Goal: Task Accomplishment & Management: Complete application form

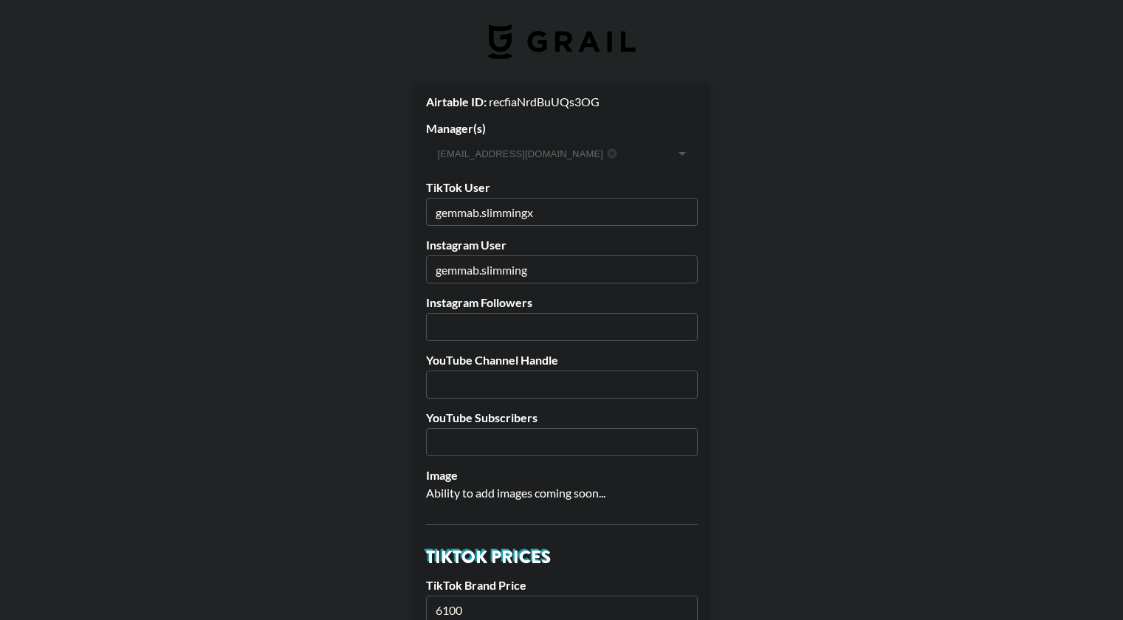
select select "GBP"
click at [449, 323] on input "number" at bounding box center [562, 327] width 272 height 28
type input "258100"
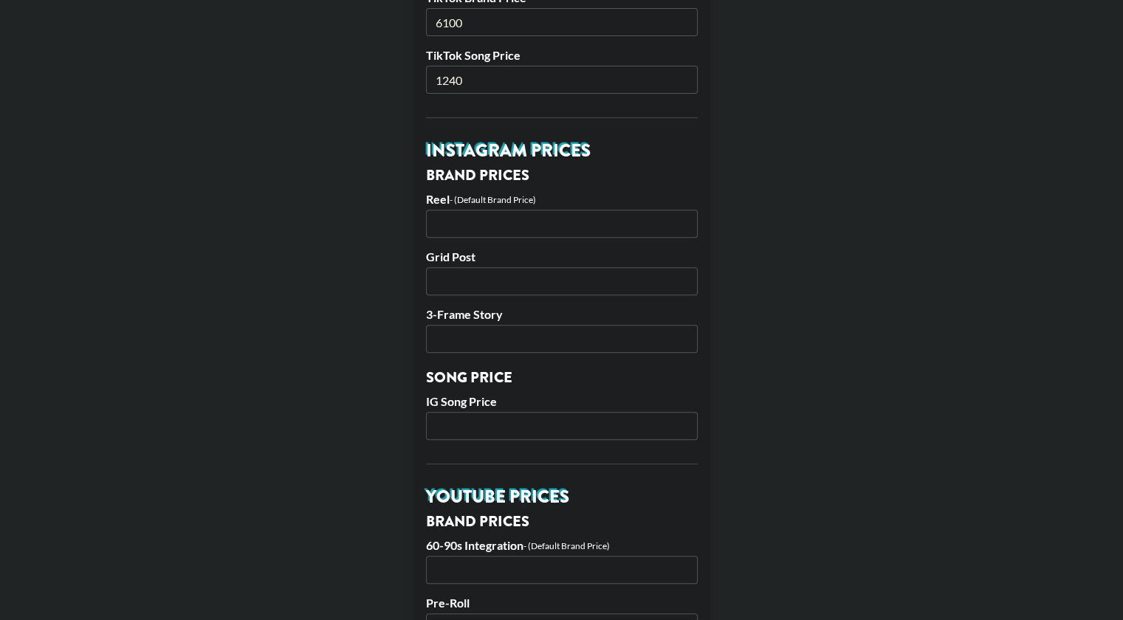
scroll to position [581, 0]
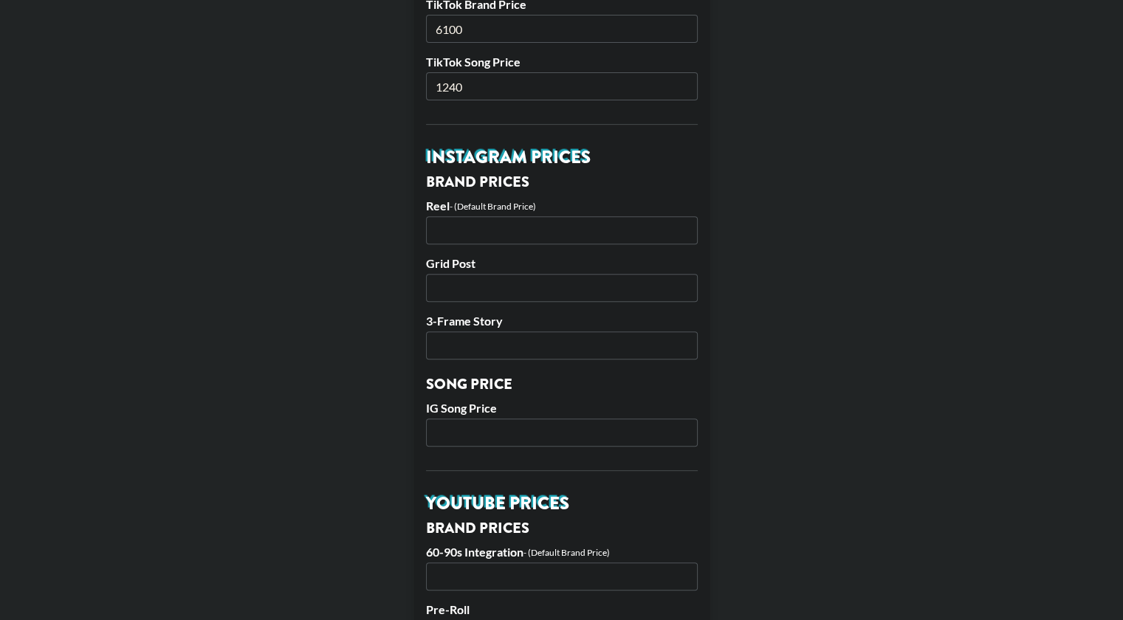
click at [545, 232] on input "number" at bounding box center [562, 230] width 272 height 28
type input "6100"
click at [502, 292] on input "number" at bounding box center [562, 288] width 272 height 28
type input "5000"
click at [471, 345] on input "number" at bounding box center [562, 345] width 272 height 28
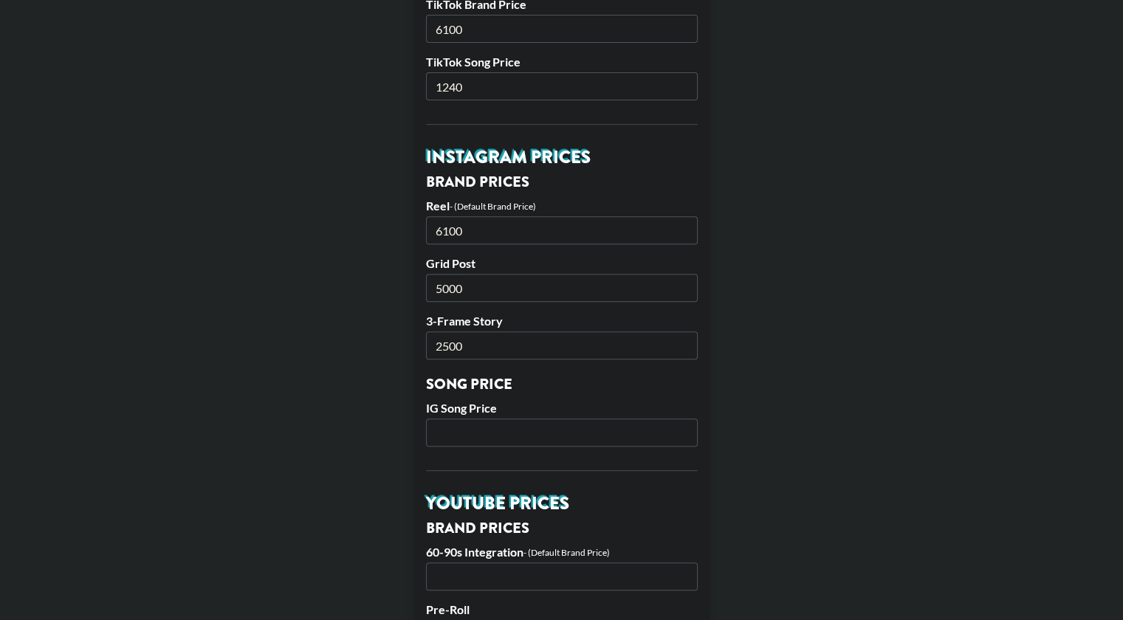
type input "2500"
click at [475, 431] on input "number" at bounding box center [562, 432] width 272 height 28
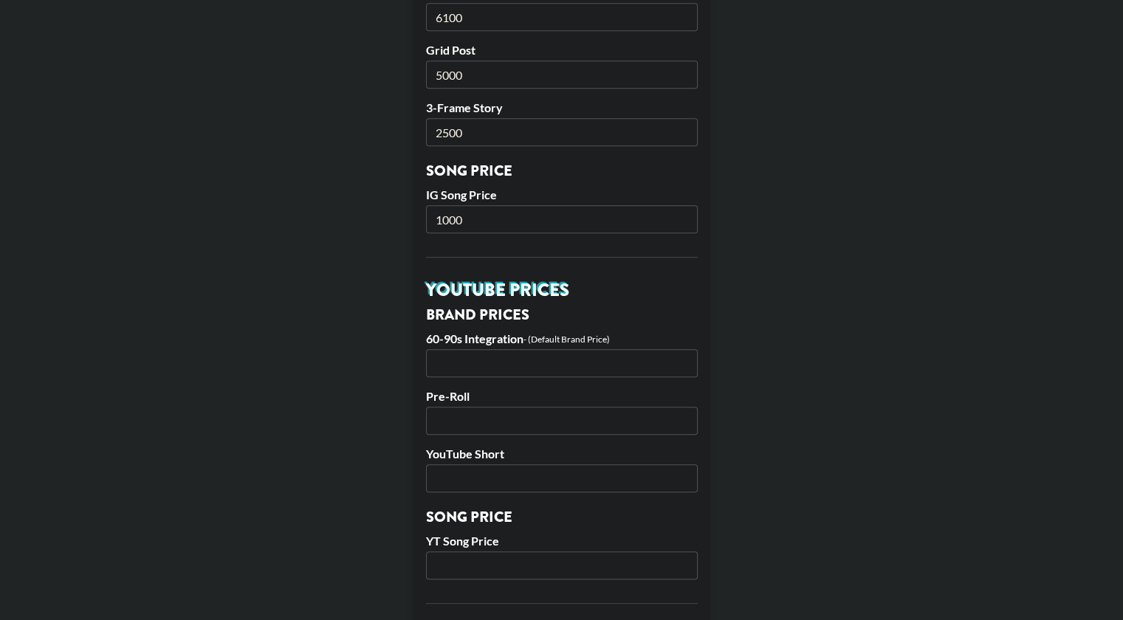
scroll to position [794, 0]
type input "1200"
click at [777, 472] on main "Airtable ID: recfiaNrdBuUQs3OG Manager(s) amyf@grail-talent.com ​ TikTok User g…" at bounding box center [561, 207] width 1099 height 1837
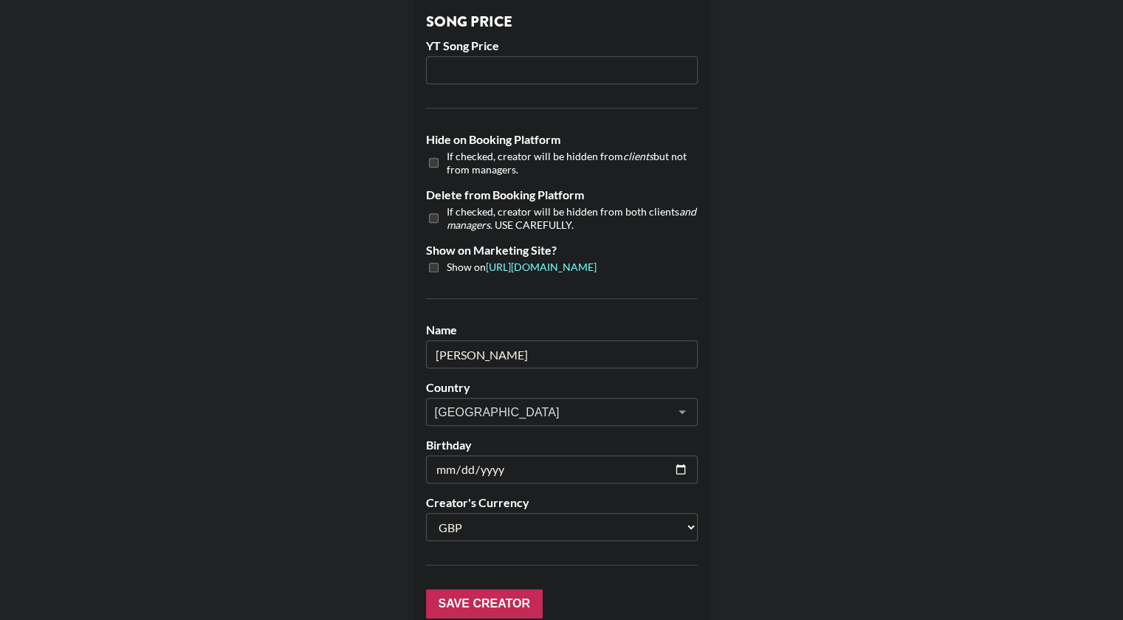
scroll to position [1382, 0]
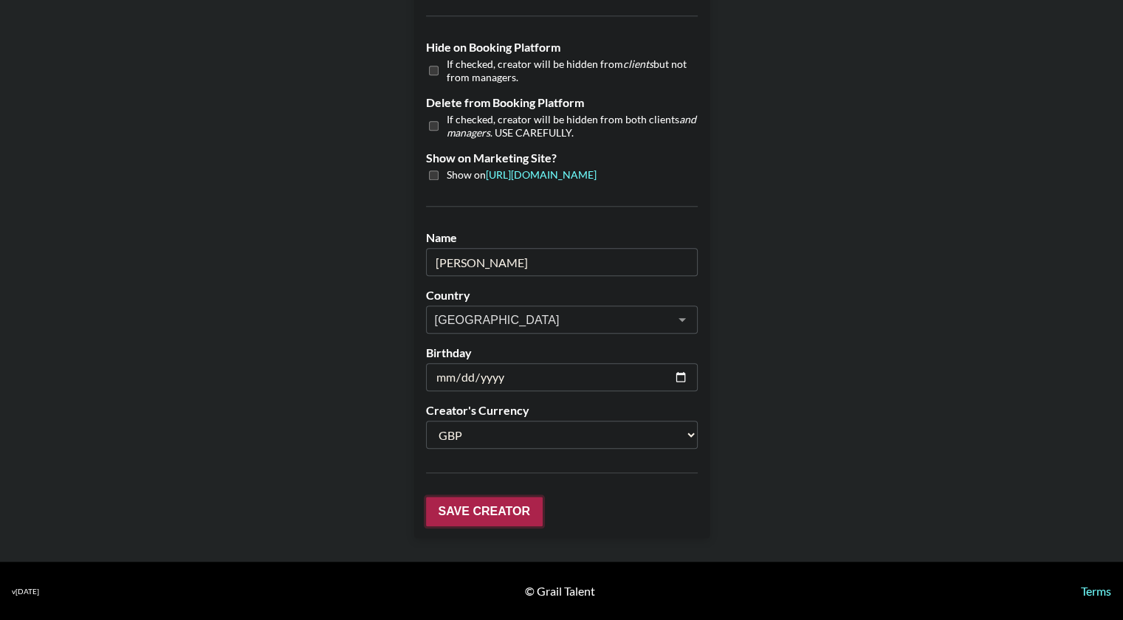
click at [483, 510] on input "Save Creator" at bounding box center [484, 512] width 117 height 30
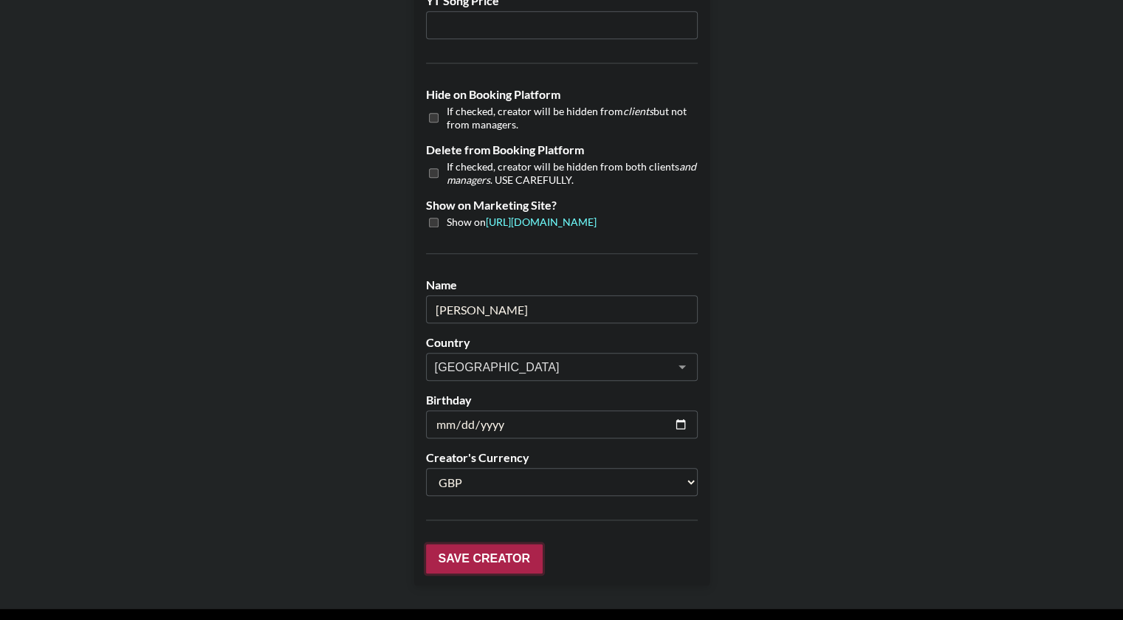
scroll to position [1429, 0]
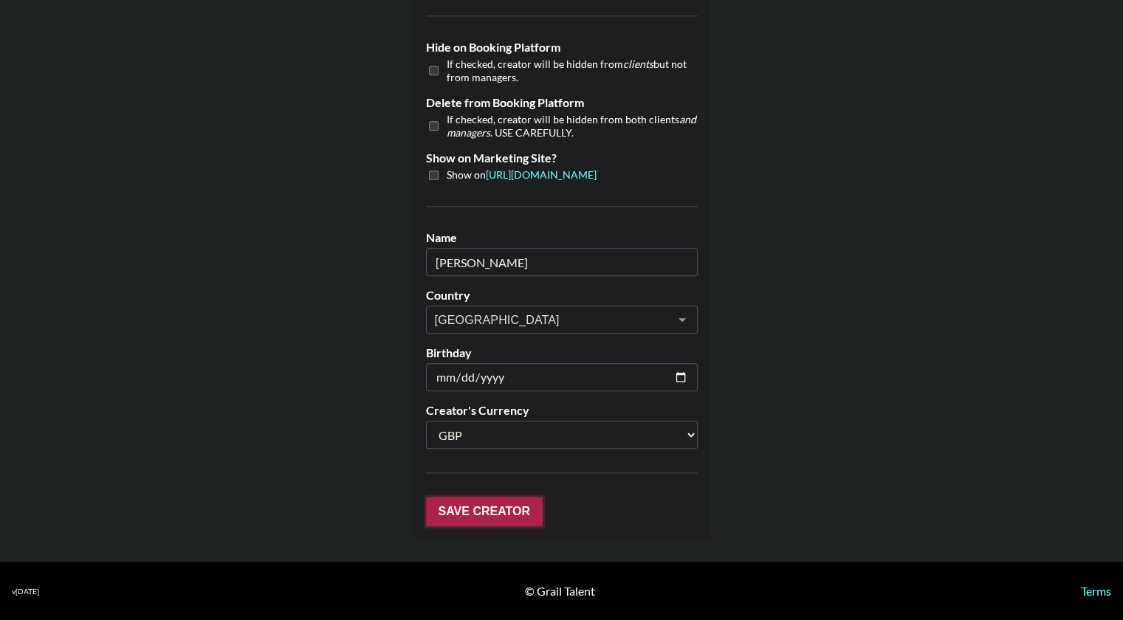
click at [469, 512] on input "Save Creator" at bounding box center [484, 512] width 117 height 30
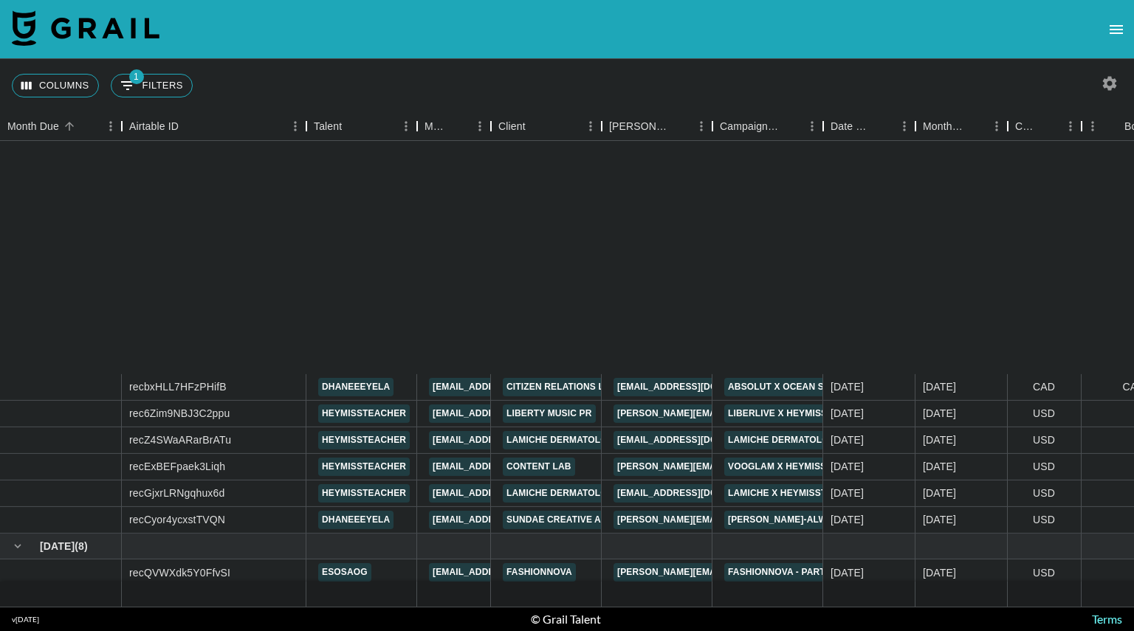
scroll to position [302, 0]
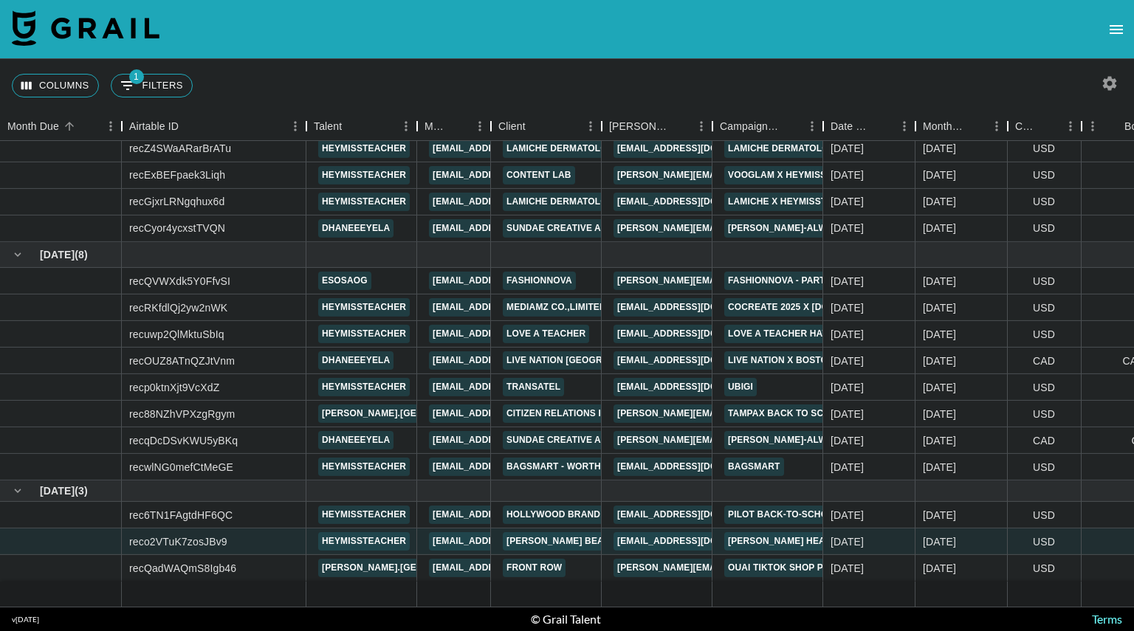
click at [689, 94] on div "Columns 1 Filters + Booking" at bounding box center [567, 85] width 1134 height 53
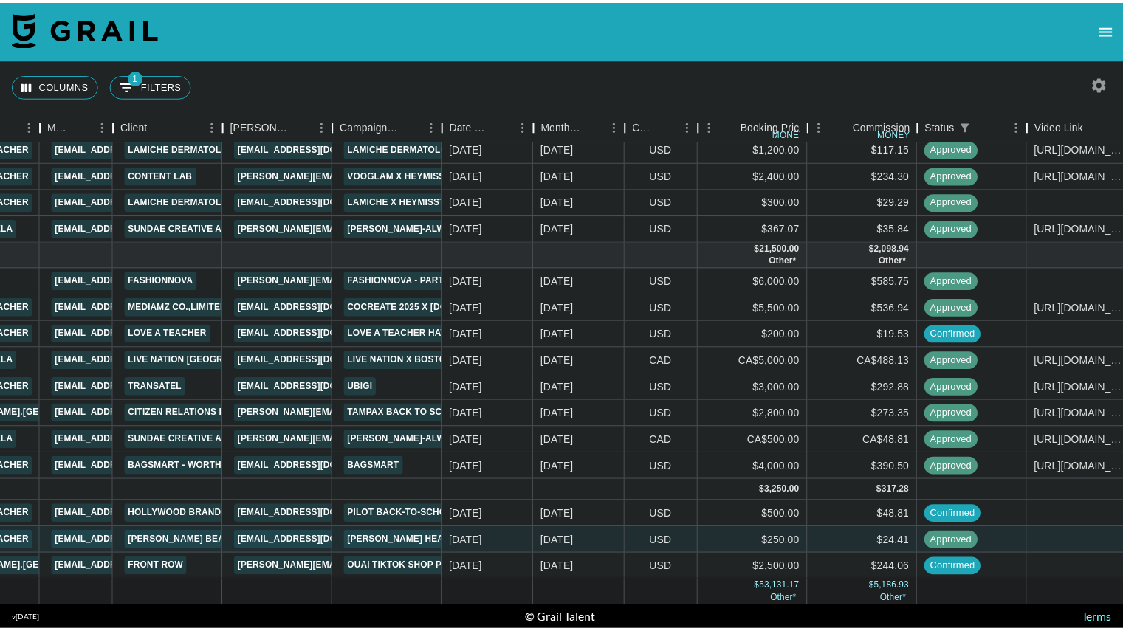
scroll to position [302, 376]
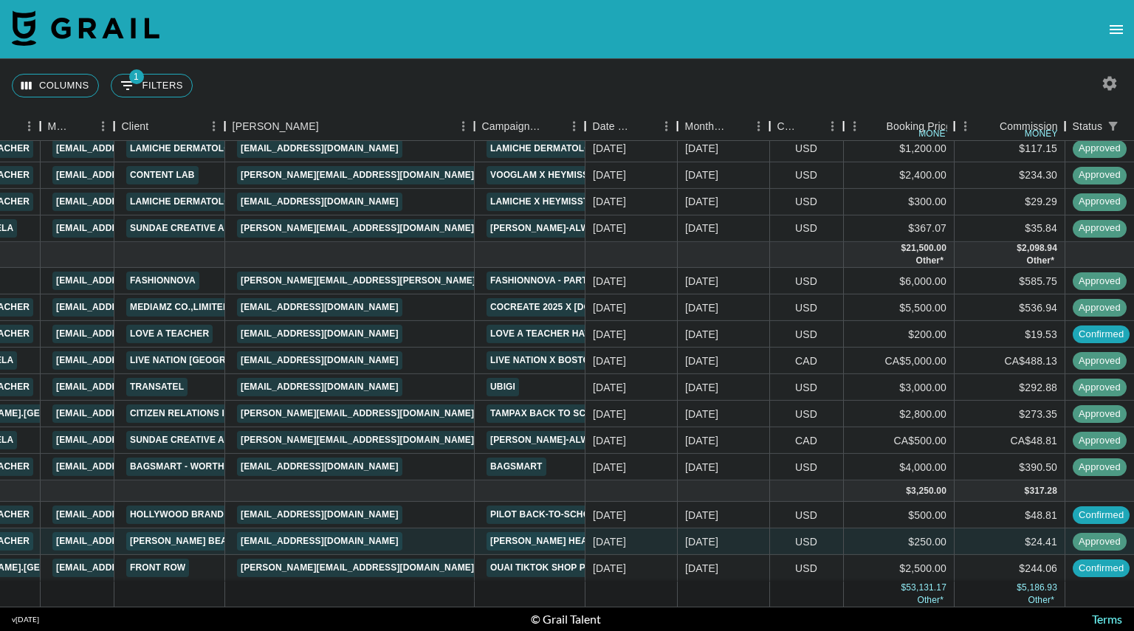
drag, startPoint x: 337, startPoint y: 118, endPoint x: 478, endPoint y: 131, distance: 142.3
click at [478, 131] on div "Booker" at bounding box center [475, 126] width 18 height 29
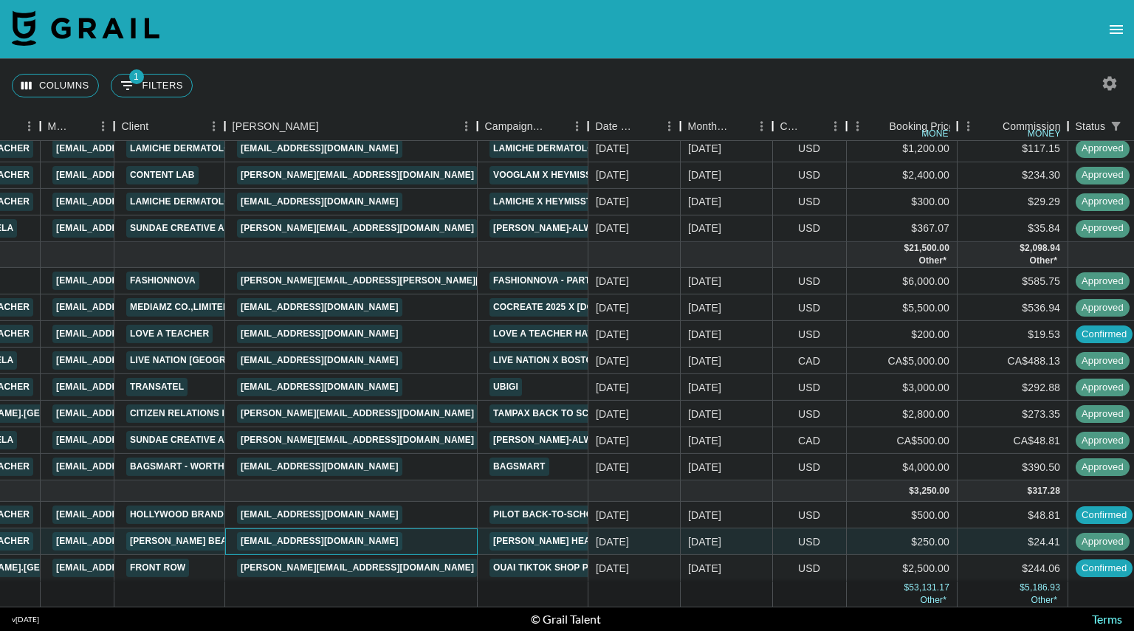
click at [407, 528] on div "[EMAIL_ADDRESS][DOMAIN_NAME]" at bounding box center [351, 541] width 252 height 27
click at [420, 528] on div "[EMAIL_ADDRESS][DOMAIN_NAME]" at bounding box center [351, 541] width 252 height 27
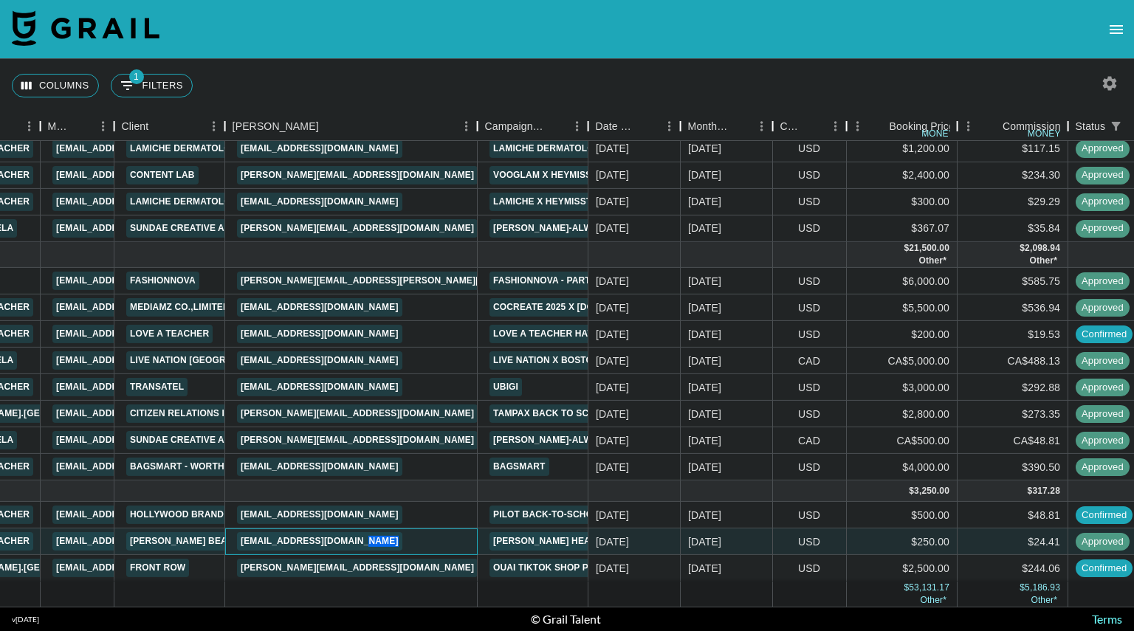
click at [420, 528] on div "[EMAIL_ADDRESS][DOMAIN_NAME]" at bounding box center [351, 541] width 252 height 27
drag, startPoint x: 420, startPoint y: 528, endPoint x: 342, endPoint y: 528, distance: 77.5
click at [342, 528] on div "[EMAIL_ADDRESS][DOMAIN_NAME]" at bounding box center [351, 541] width 252 height 27
click at [396, 528] on div "[EMAIL_ADDRESS][DOMAIN_NAME]" at bounding box center [351, 541] width 252 height 27
drag, startPoint x: 396, startPoint y: 525, endPoint x: 242, endPoint y: 528, distance: 153.6
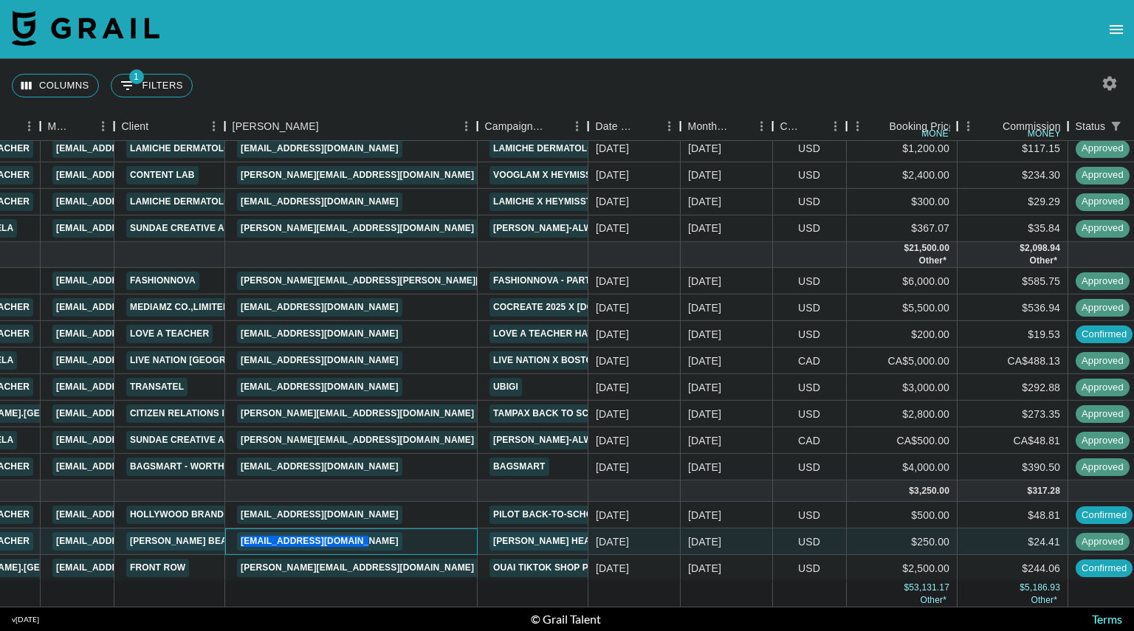
click at [242, 528] on div "[EMAIL_ADDRESS][DOMAIN_NAME]" at bounding box center [351, 541] width 252 height 27
copy link "[EMAIL_ADDRESS][DOMAIN_NAME]"
click at [1119, 32] on icon "open drawer" at bounding box center [1115, 29] width 13 height 9
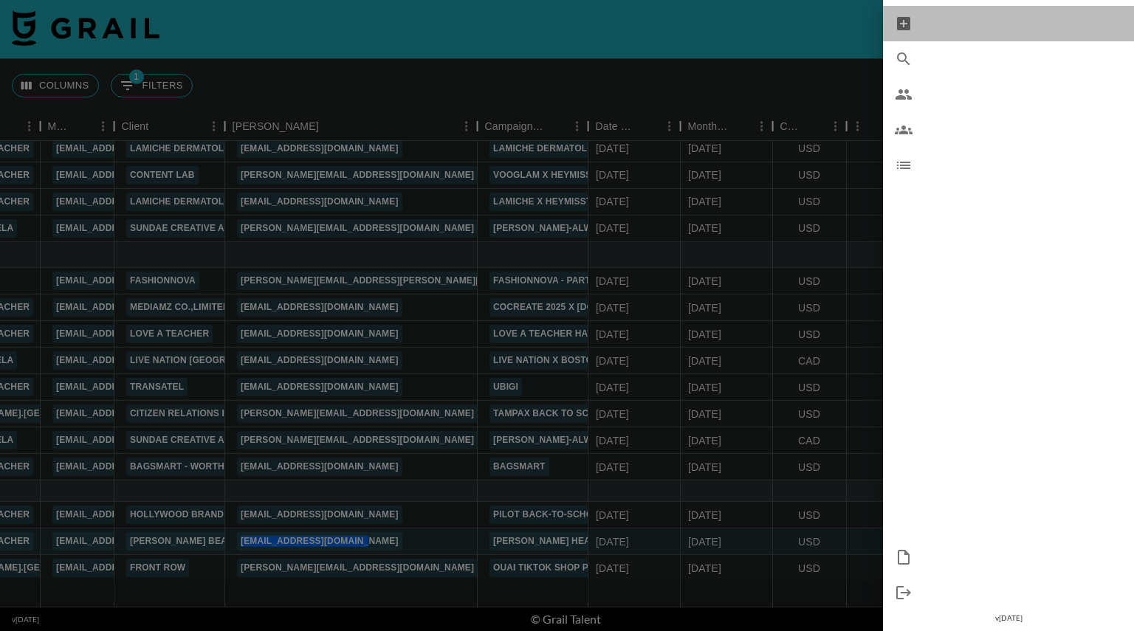
click at [986, 24] on span "New Booking" at bounding box center [1023, 24] width 198 height 18
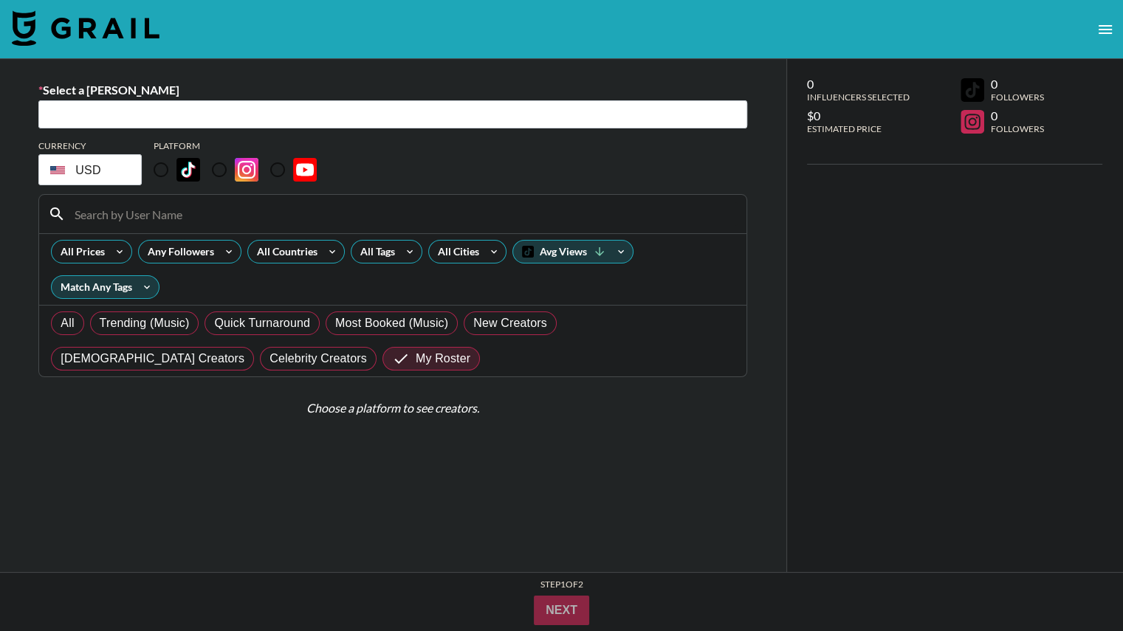
click at [499, 112] on input "text" at bounding box center [392, 114] width 691 height 17
paste input "[EMAIL_ADDRESS][DOMAIN_NAME]"
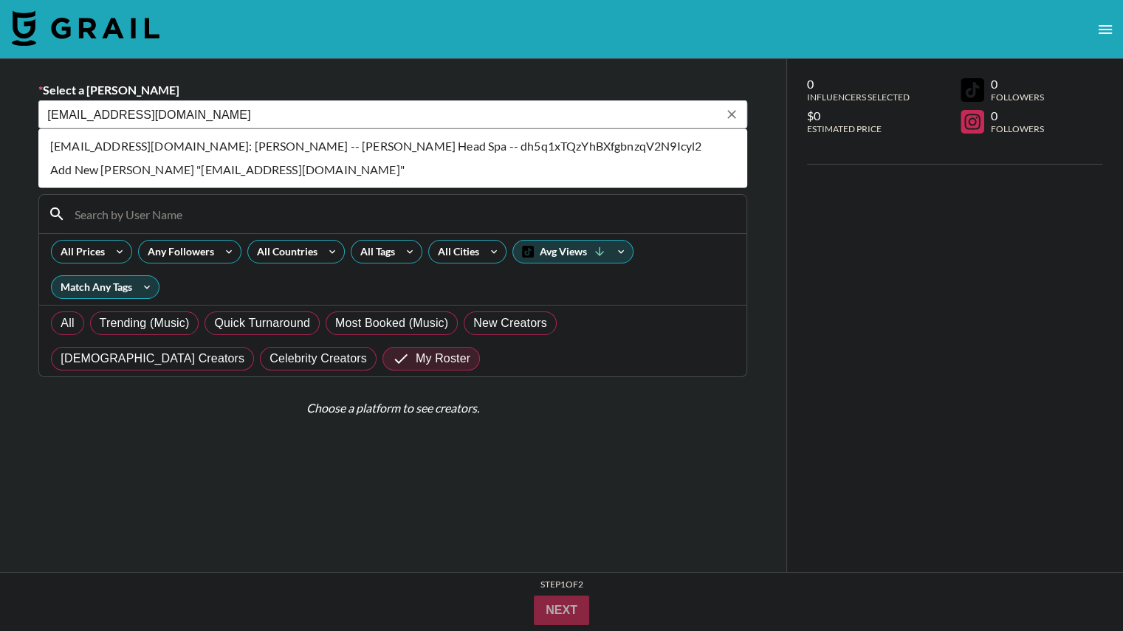
click at [478, 145] on li "[EMAIL_ADDRESS][DOMAIN_NAME]: [PERSON_NAME] -- [PERSON_NAME] Head Spa -- dh5q1x…" at bounding box center [392, 146] width 709 height 24
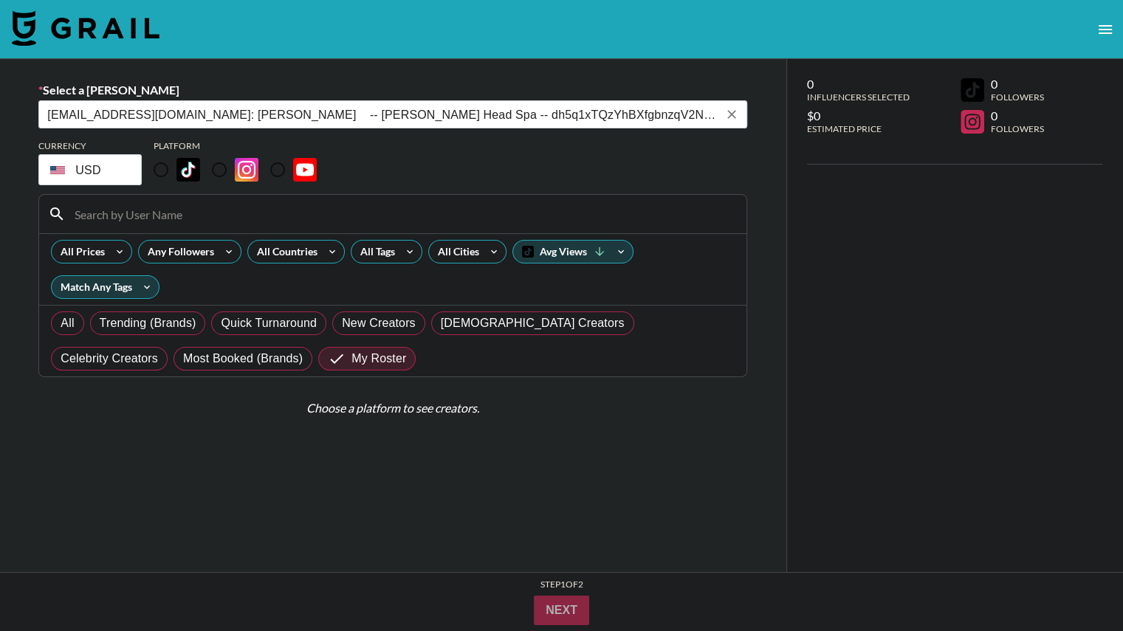
type input "[EMAIL_ADDRESS][DOMAIN_NAME]: [PERSON_NAME] -- [PERSON_NAME] Head Spa -- dh5q1x…"
click at [167, 173] on input "radio" at bounding box center [160, 169] width 31 height 31
radio input "true"
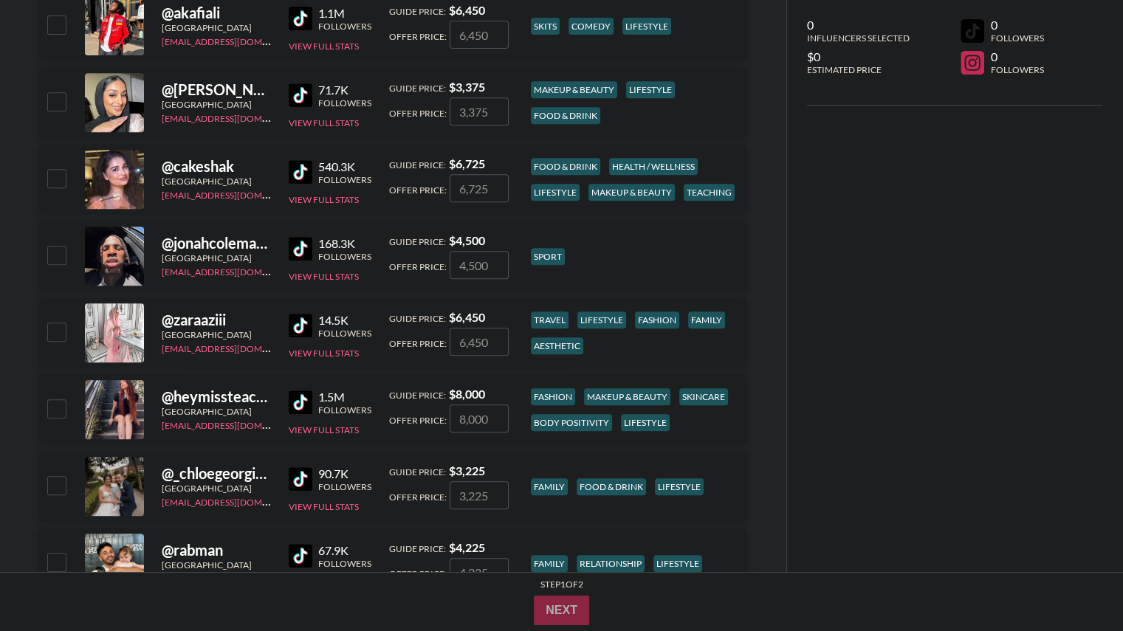
scroll to position [681, 0]
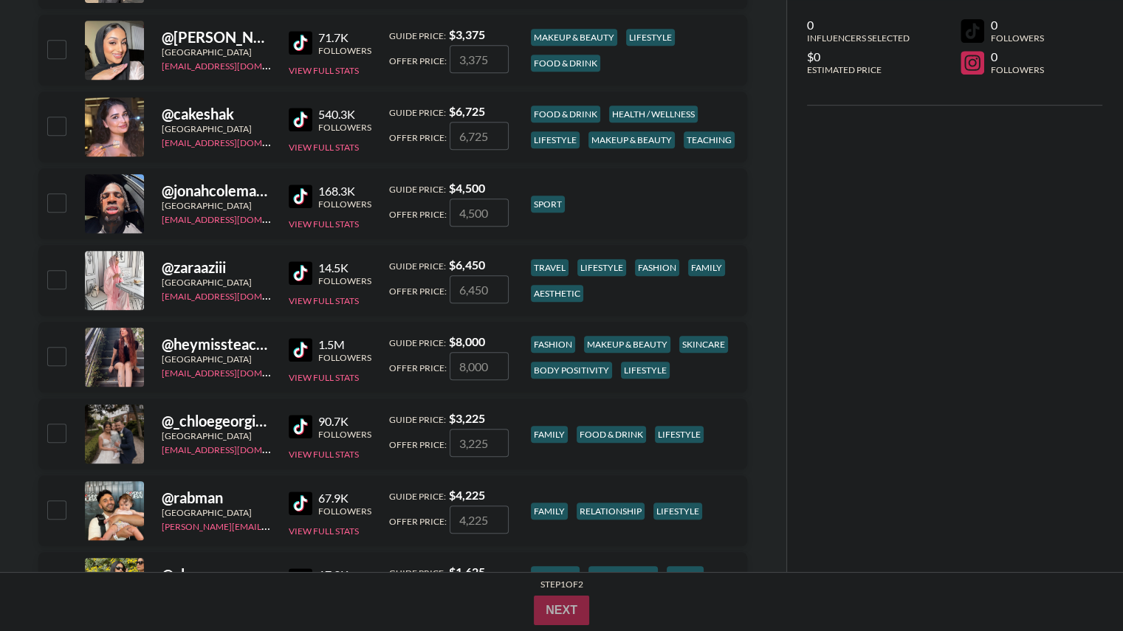
click at [48, 353] on input "checkbox" at bounding box center [56, 356] width 18 height 18
checkbox input "true"
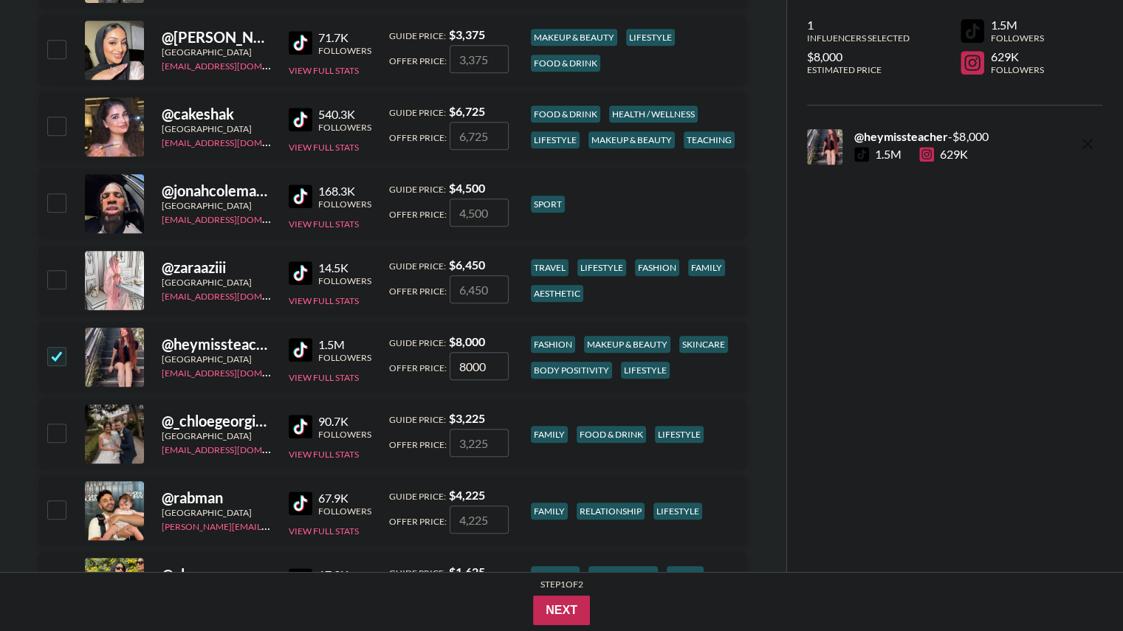
click at [490, 365] on input "8000" at bounding box center [478, 366] width 59 height 28
type input "8"
checkbox input "false"
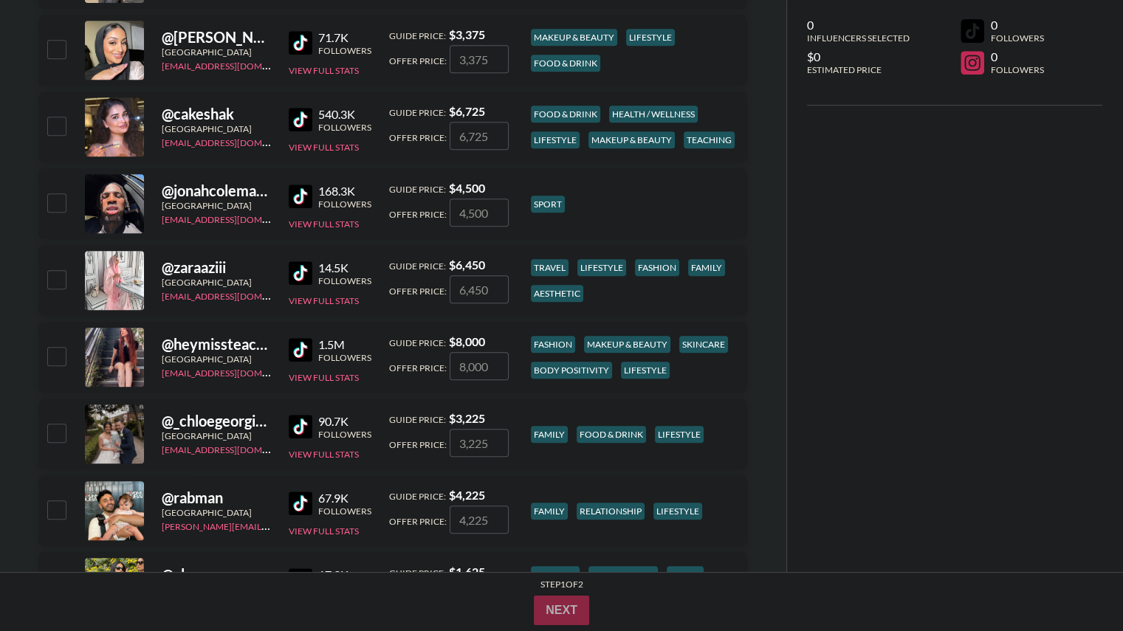
type input "2"
checkbox input "true"
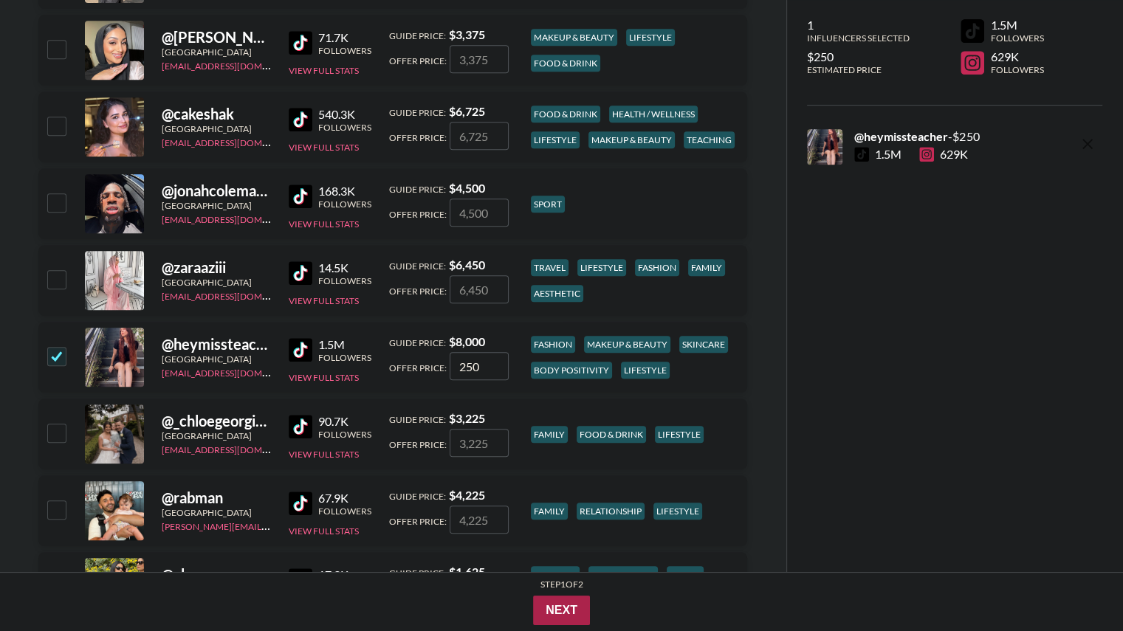
type input "250"
click at [561, 607] on button "Next" at bounding box center [561, 611] width 57 height 30
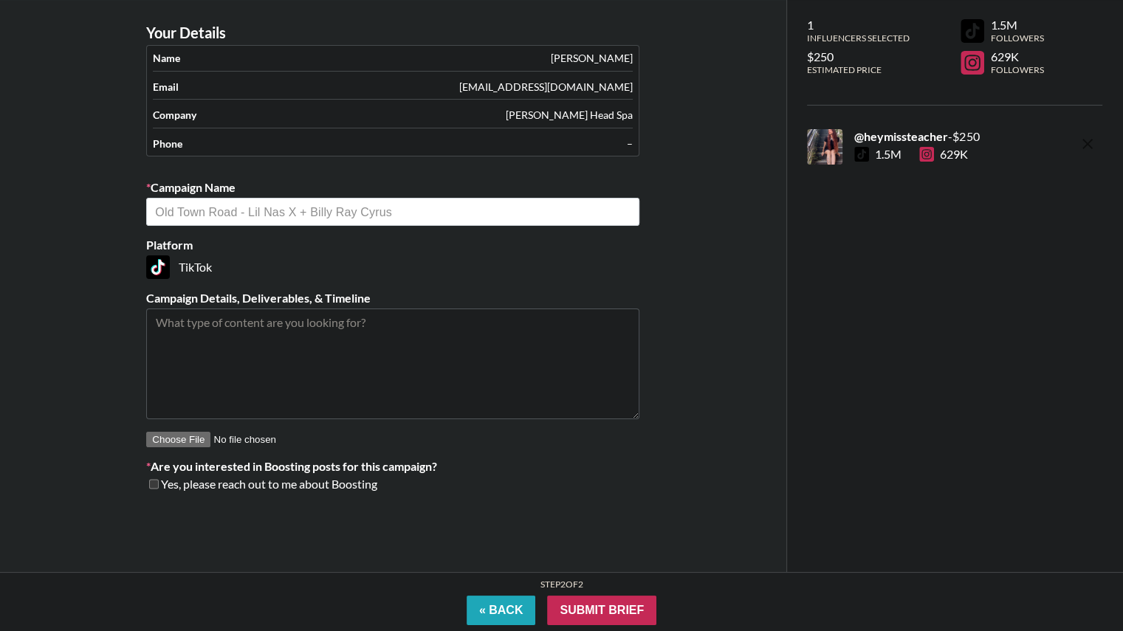
scroll to position [59, 0]
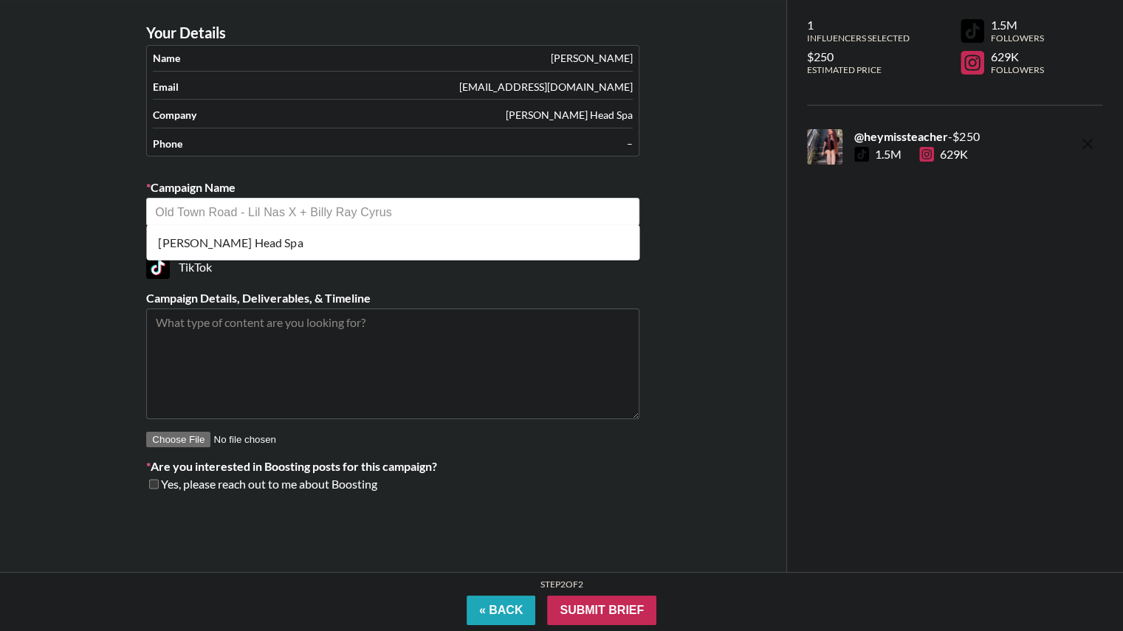
click at [512, 215] on input "text" at bounding box center [392, 212] width 475 height 17
click at [455, 238] on li "[PERSON_NAME] Head Spa" at bounding box center [392, 243] width 493 height 24
type input "[PERSON_NAME] Head Spa"
type textarea "TikTok -- 1x short video (~30 seconds) on TikTok [DATE] of the visit to the spa"
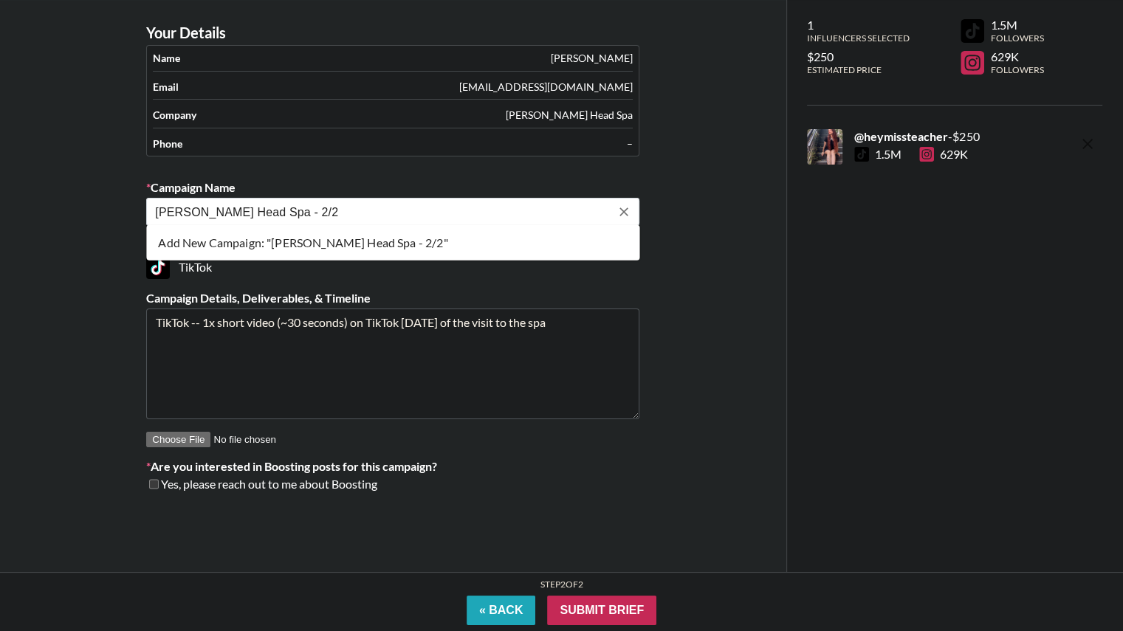
click at [396, 244] on li "Add New Campaign: "[PERSON_NAME] Head Spa - 2/2"" at bounding box center [392, 243] width 493 height 24
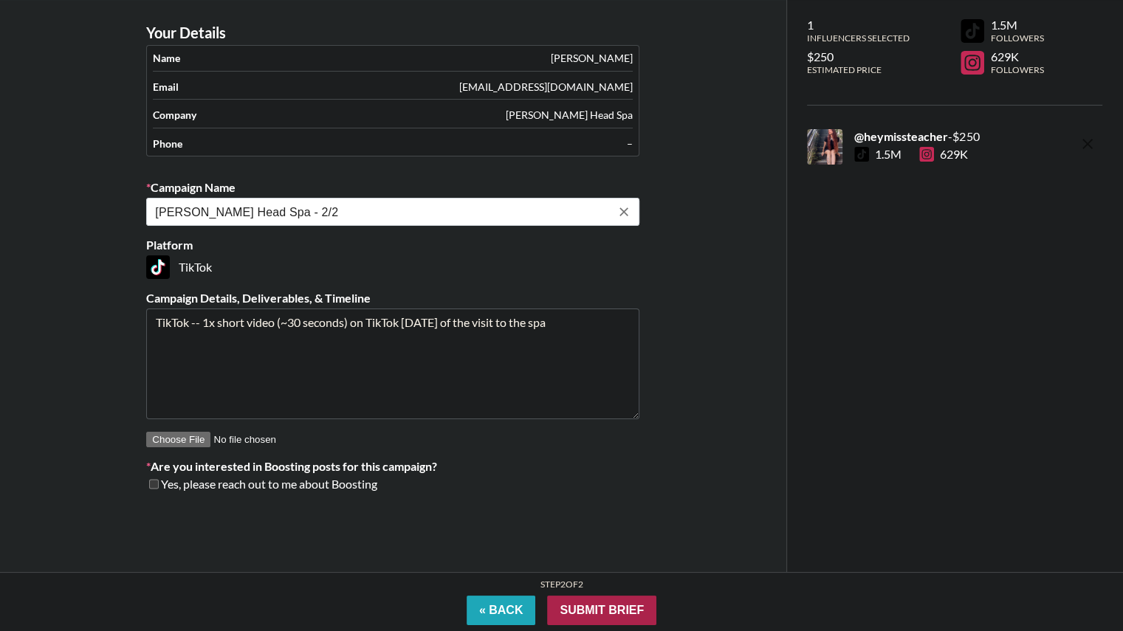
type input "[PERSON_NAME] Head Spa - 2/2"
click at [596, 610] on input "Submit Brief" at bounding box center [601, 611] width 109 height 30
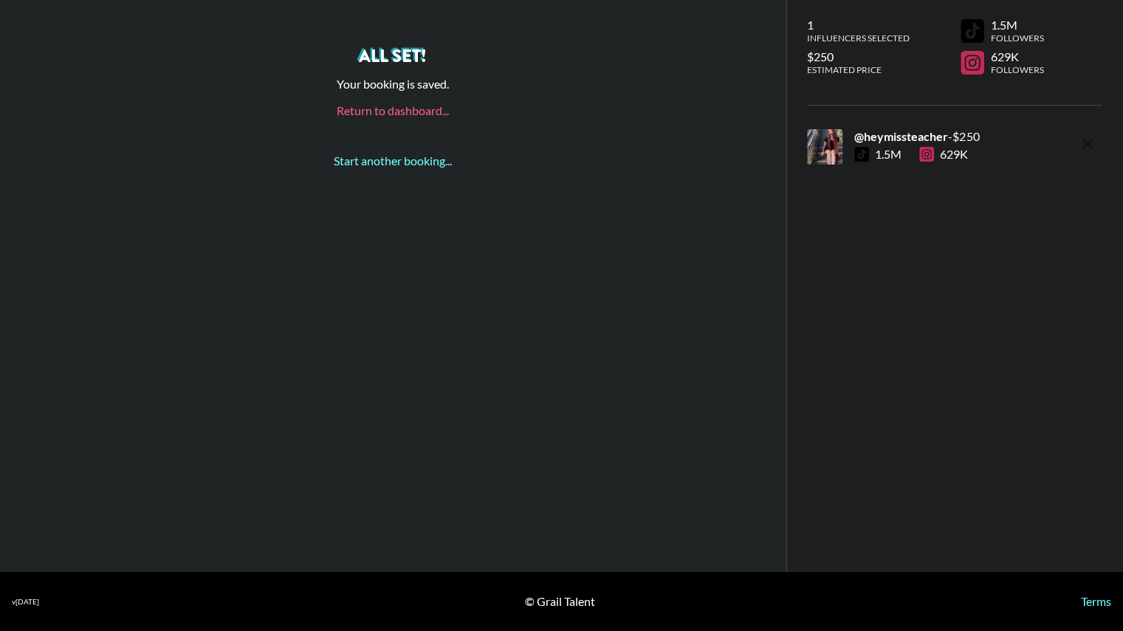
click at [381, 114] on link "Return to dashboard..." at bounding box center [393, 110] width 112 height 14
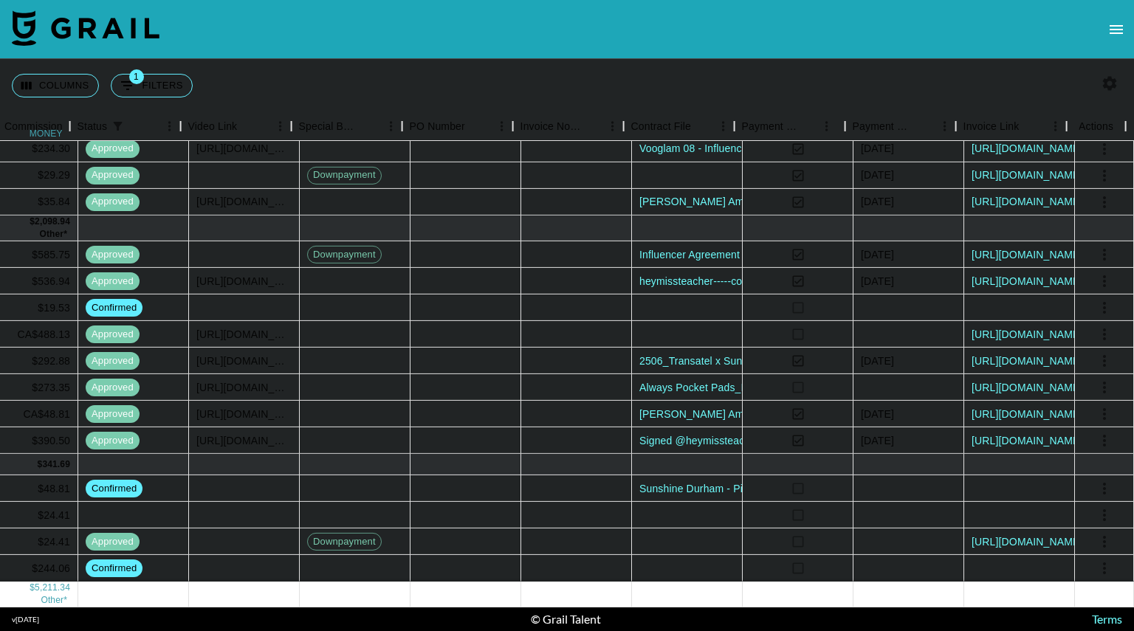
scroll to position [328, 1236]
click at [1095, 506] on icon "select merge strategy" at bounding box center [1104, 515] width 18 height 18
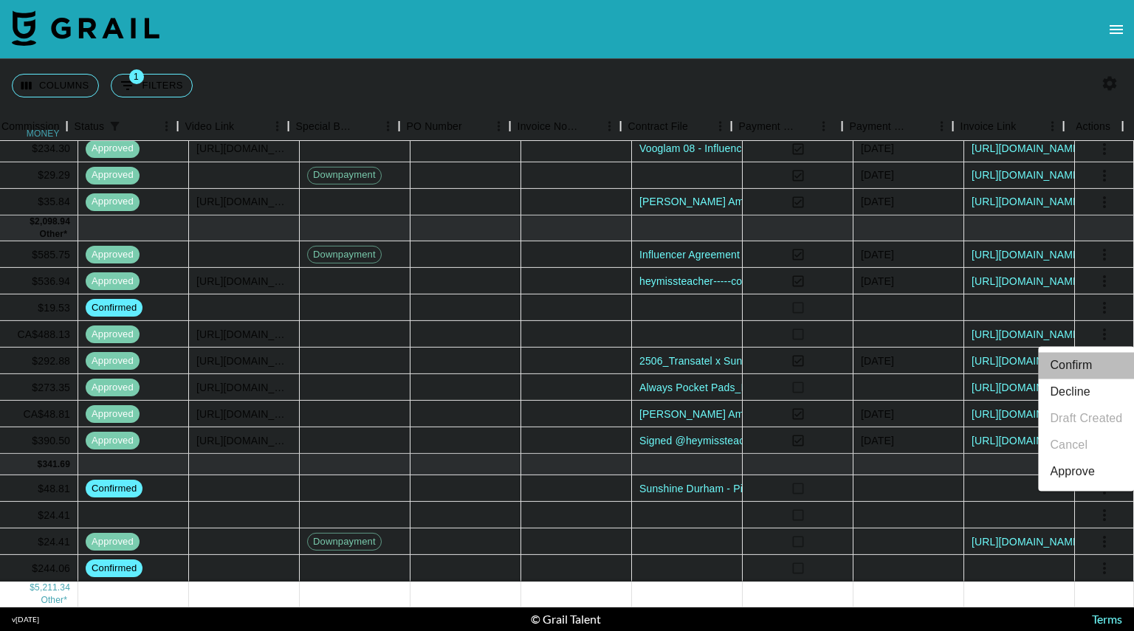
click at [1078, 370] on li "Confirm" at bounding box center [1086, 365] width 96 height 27
click at [986, 96] on div "Columns 1 Filters + Booking" at bounding box center [567, 85] width 1134 height 53
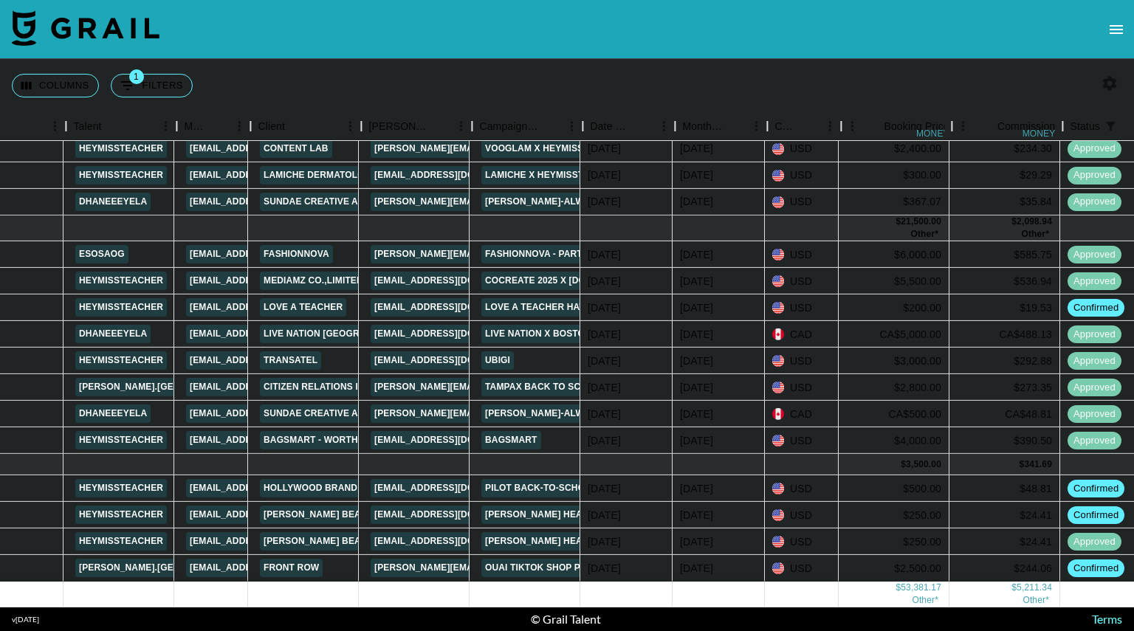
scroll to position [328, 232]
